Goal: Communication & Community: Answer question/provide support

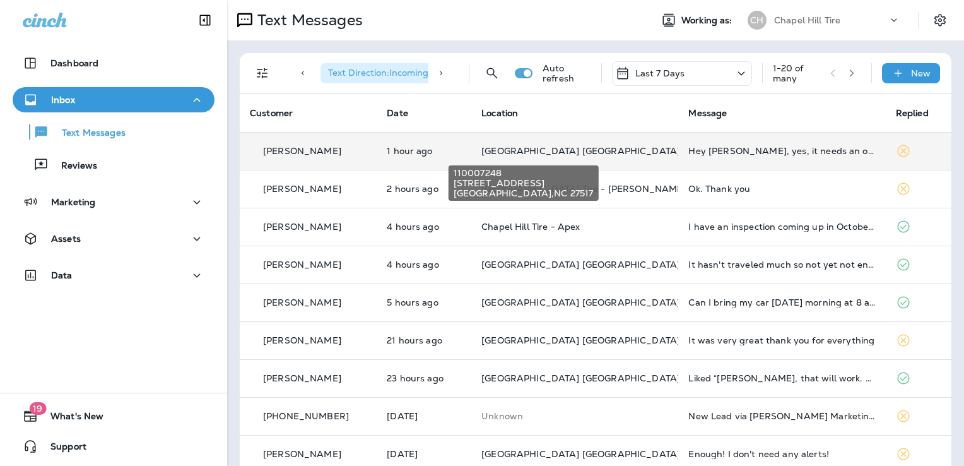
click at [549, 148] on span "[GEOGRAPHIC_DATA] [GEOGRAPHIC_DATA][PERSON_NAME]" at bounding box center [619, 150] width 277 height 11
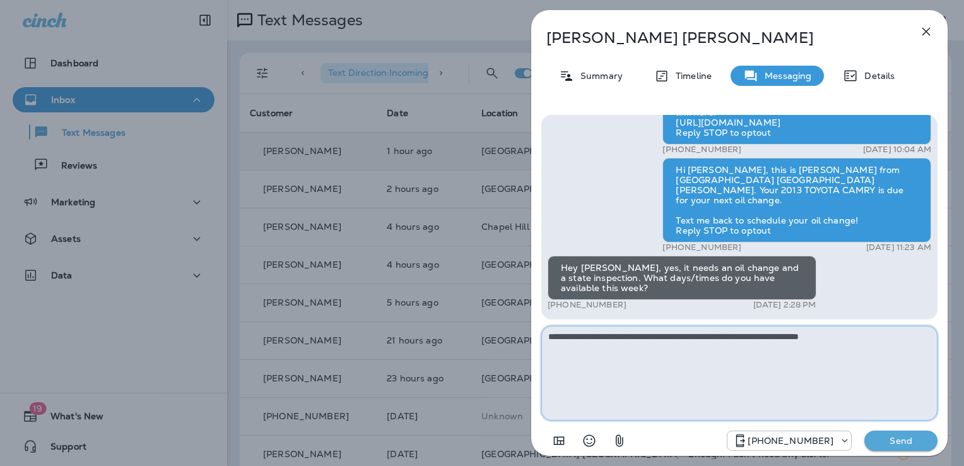
type textarea "**********"
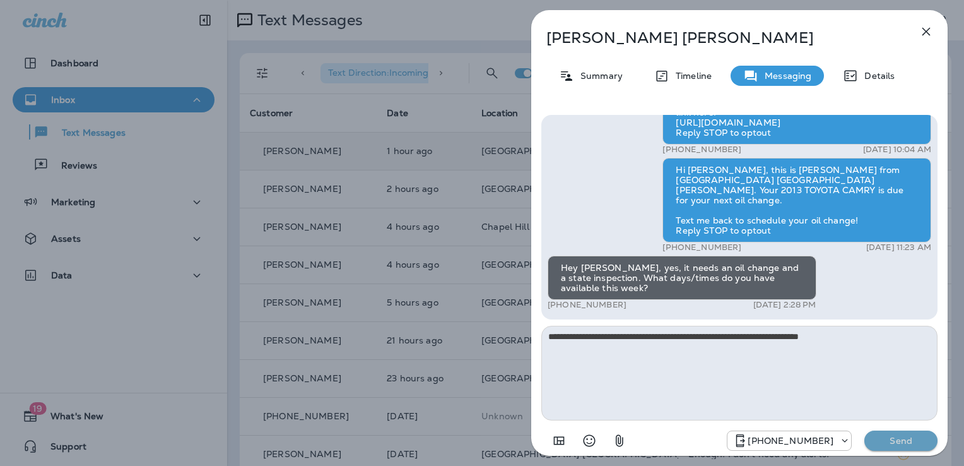
click at [908, 440] on p "Send" at bounding box center [900, 440] width 53 height 11
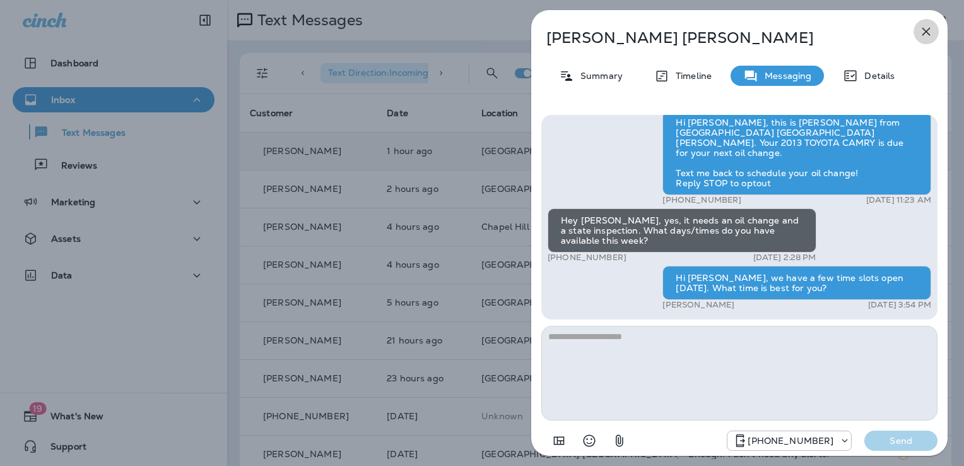
click at [924, 34] on icon "button" at bounding box center [925, 31] width 15 height 15
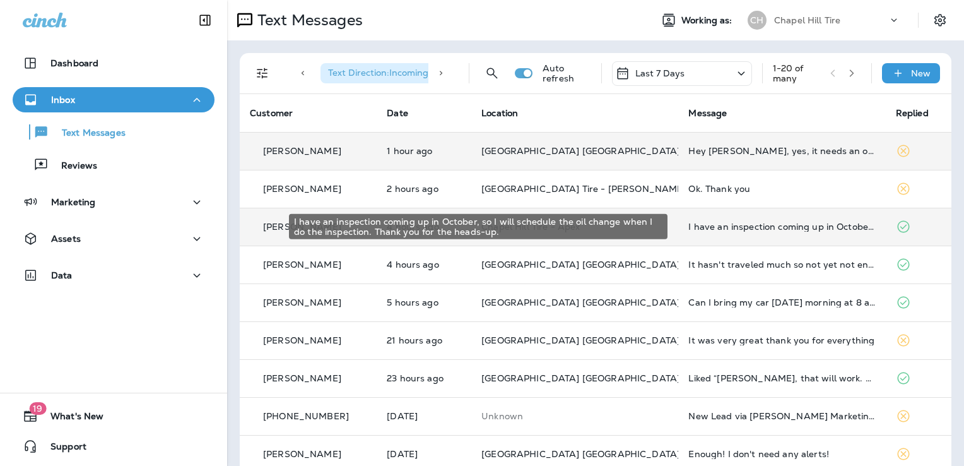
click at [727, 223] on div "I have an inspection coming up in October, so I will schedule the oil change wh…" at bounding box center [781, 226] width 187 height 10
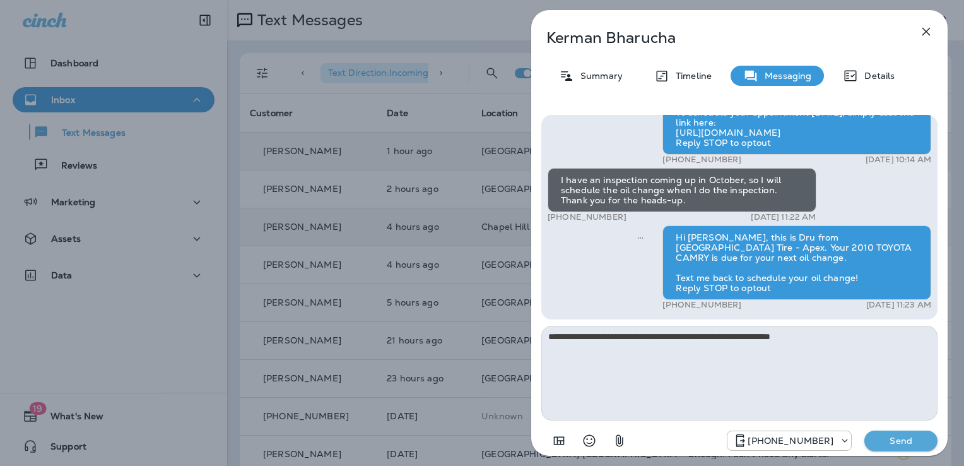
type textarea "**********"
click at [905, 442] on p "Send" at bounding box center [900, 440] width 53 height 11
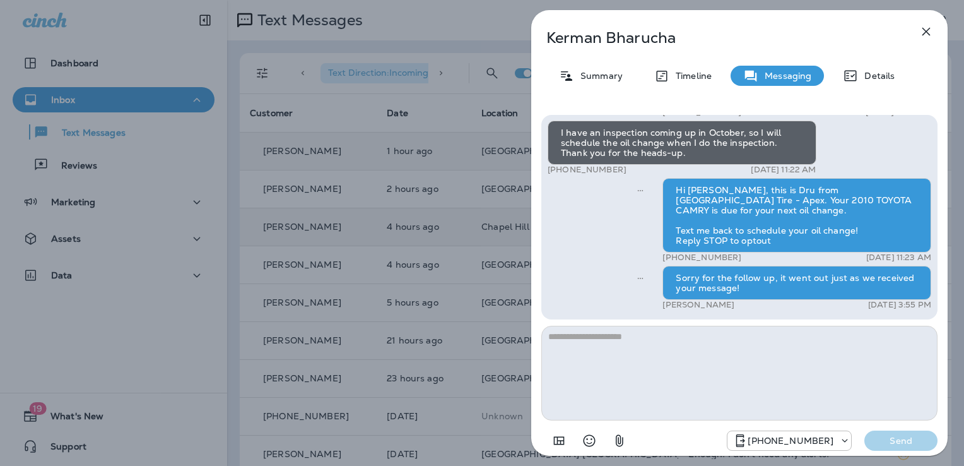
click at [922, 37] on icon "button" at bounding box center [925, 31] width 15 height 15
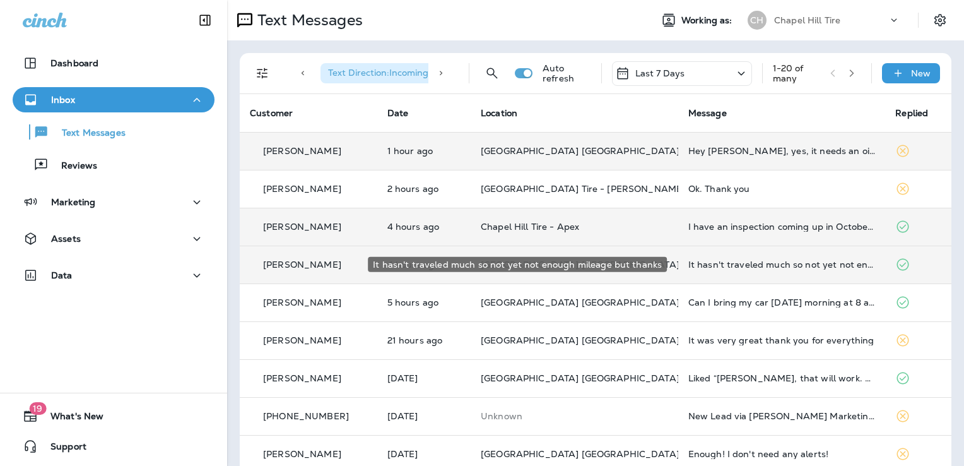
click at [716, 265] on div "It hasn't traveled much so not yet not enough mileage but thanks" at bounding box center [781, 264] width 187 height 10
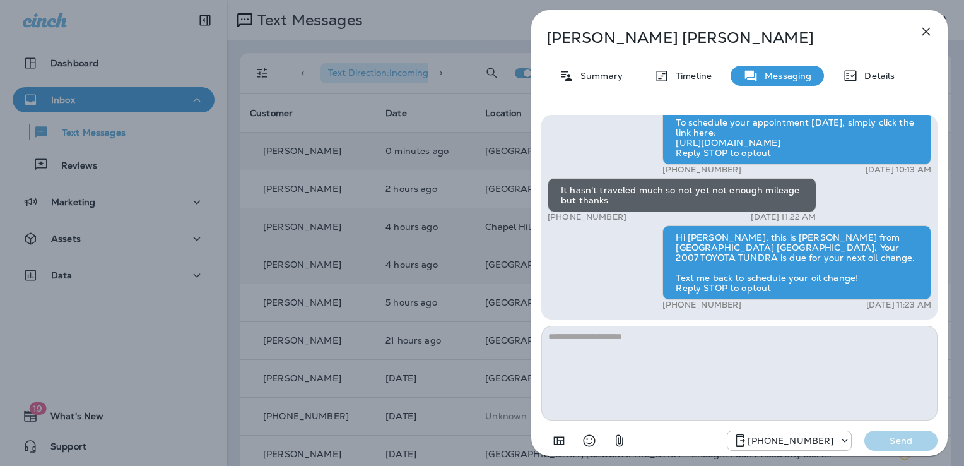
click at [572, 350] on textarea at bounding box center [739, 373] width 396 height 95
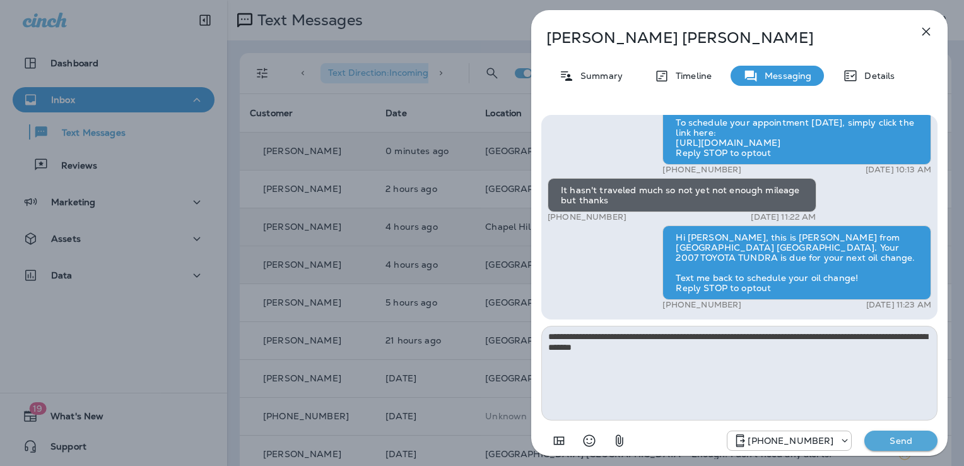
type textarea "**********"
click at [888, 446] on button "Send" at bounding box center [900, 440] width 73 height 20
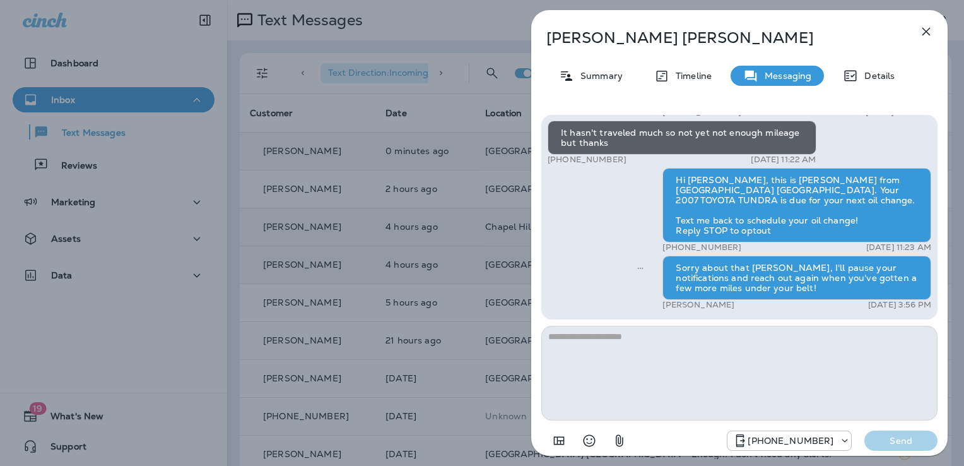
click at [929, 28] on icon "button" at bounding box center [926, 32] width 8 height 8
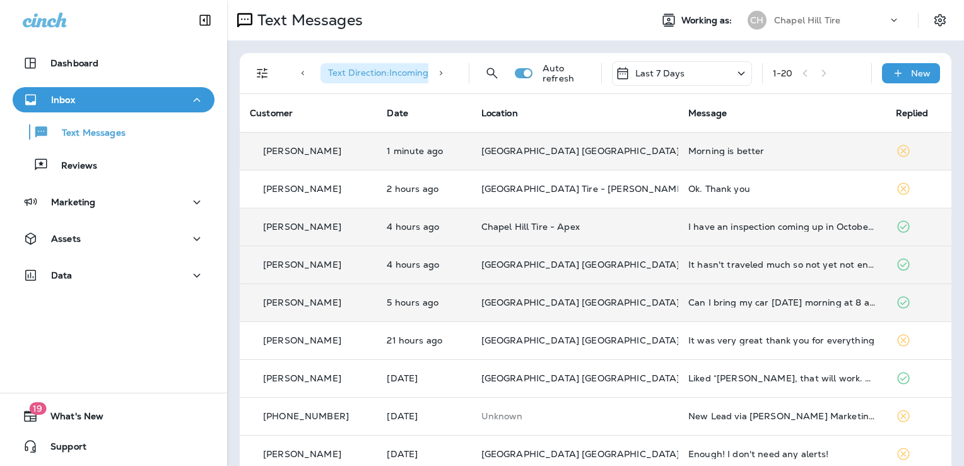
click at [749, 302] on div "Can I bring my car [DATE] morning at 8 am?" at bounding box center [781, 302] width 187 height 10
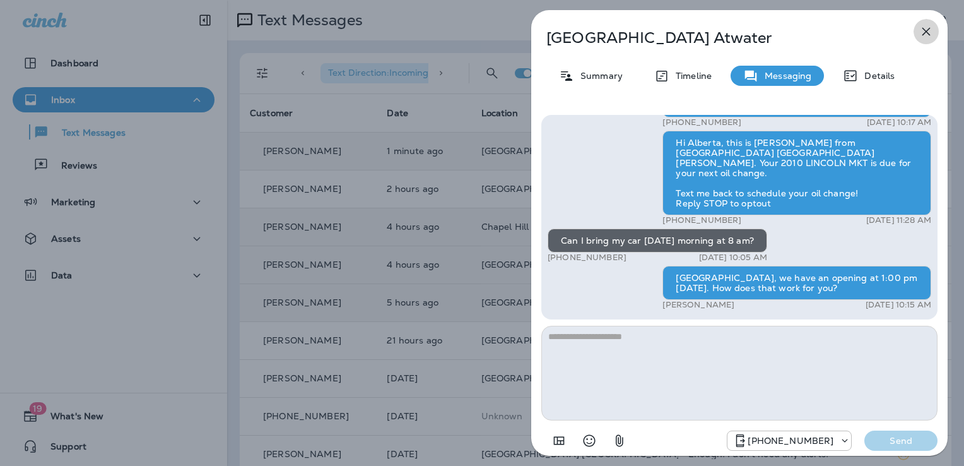
click at [923, 29] on icon "button" at bounding box center [926, 32] width 8 height 8
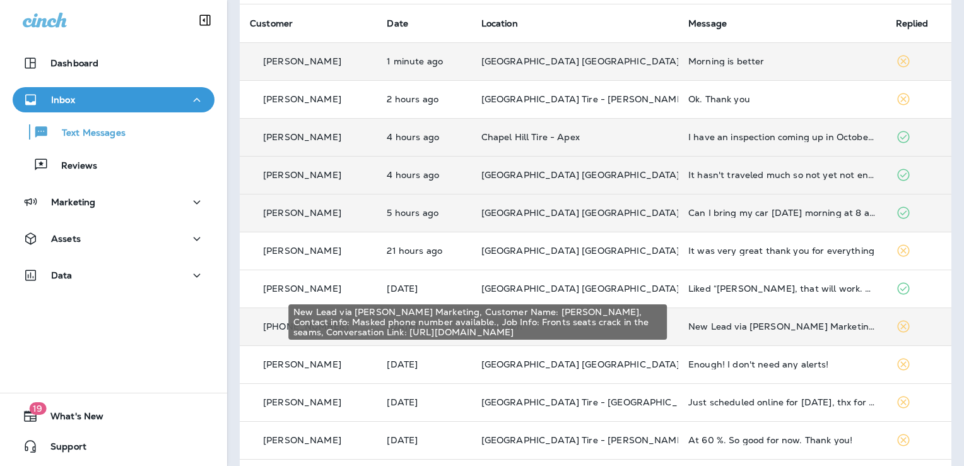
scroll to position [88, 0]
click at [747, 324] on div "New Lead via [PERSON_NAME] Marketing, Customer Name: [PERSON_NAME], Contact inf…" at bounding box center [781, 327] width 187 height 10
